Goal: Register for event/course

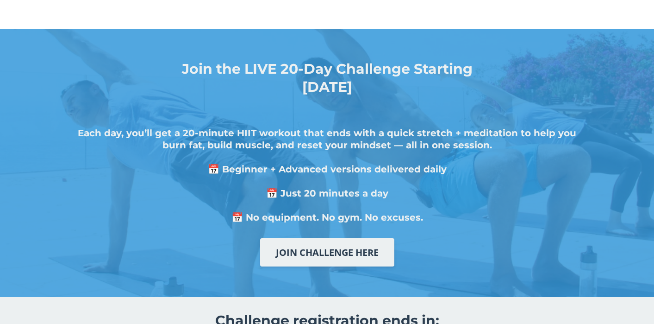
scroll to position [278, 0]
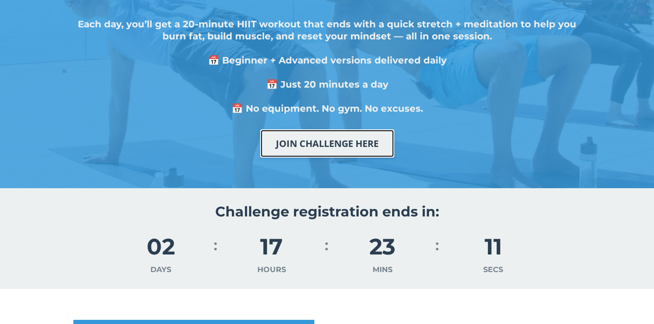
drag, startPoint x: 373, startPoint y: 151, endPoint x: 377, endPoint y: 156, distance: 5.6
click at [373, 151] on link "JOIN CHALLENGE HERE" at bounding box center [327, 143] width 134 height 28
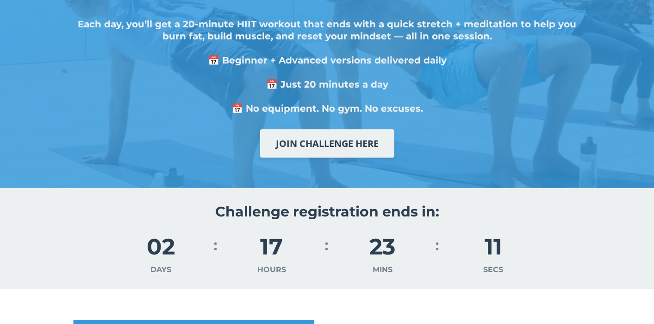
scroll to position [1774, 0]
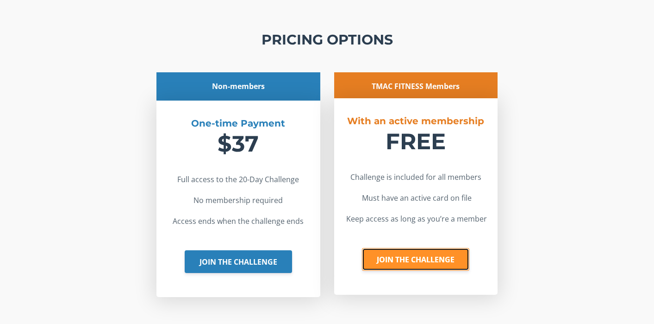
click at [415, 258] on link "JOIN THE CHALLENGE" at bounding box center [415, 259] width 107 height 23
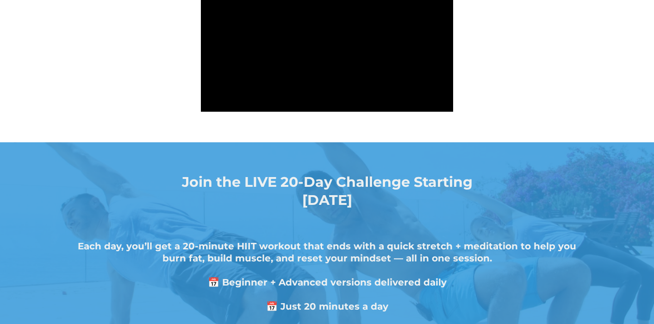
scroll to position [46, 0]
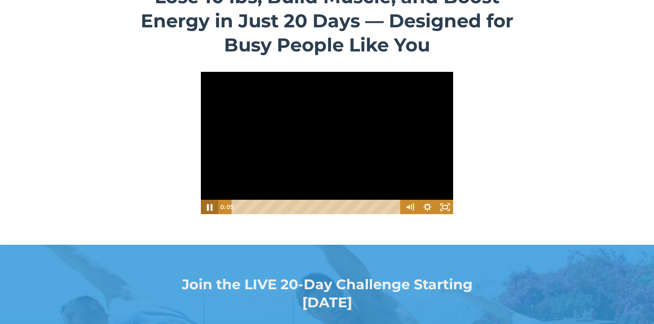
click at [209, 207] on icon "Pause" at bounding box center [210, 207] width 6 height 7
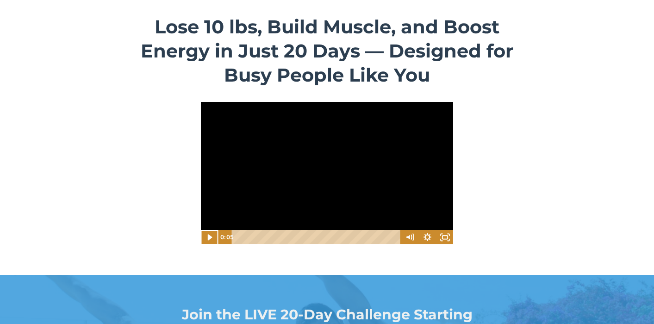
scroll to position [0, 0]
